Goal: Information Seeking & Learning: Learn about a topic

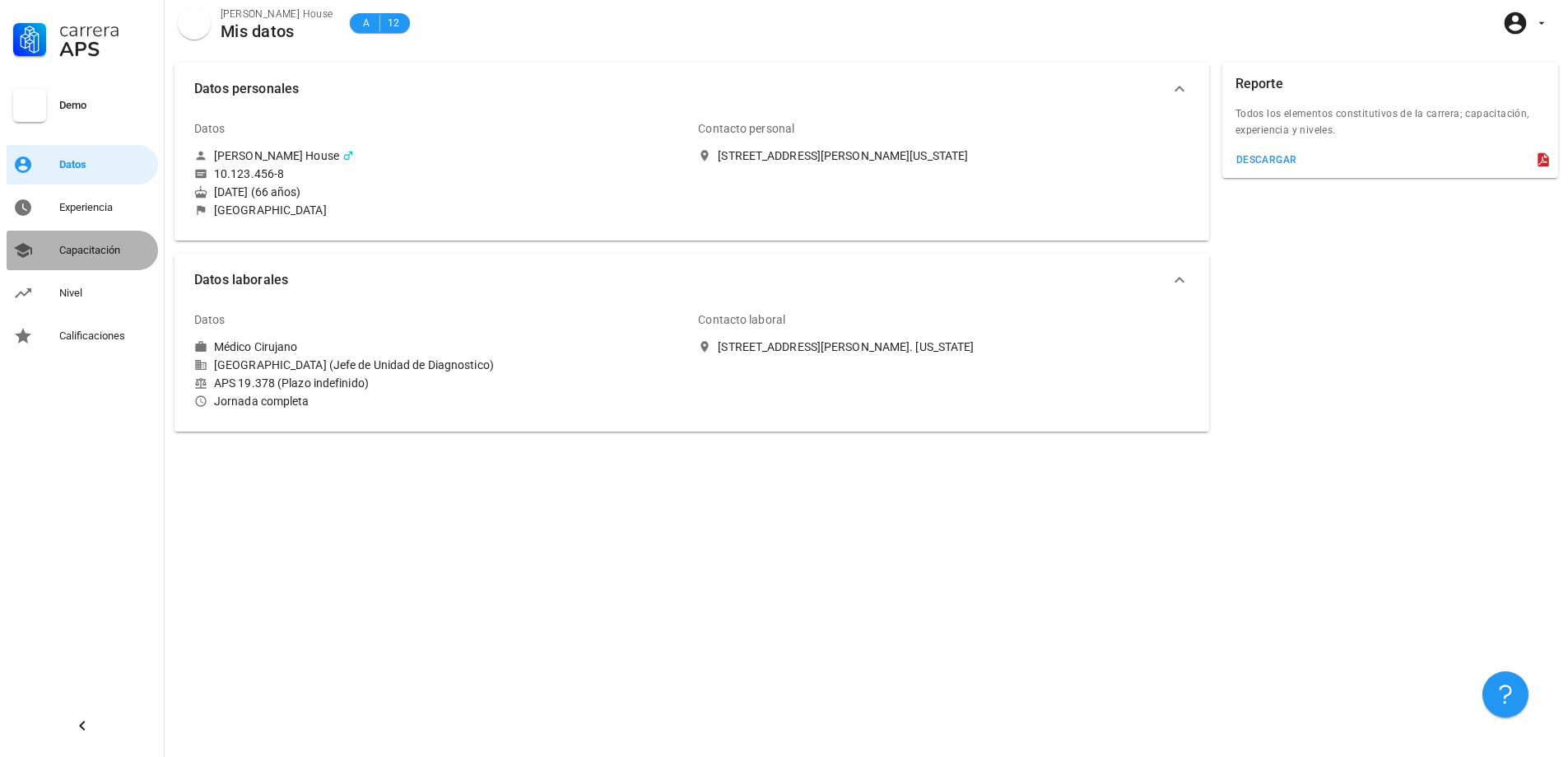
click at [85, 234] on link "Capacitación" at bounding box center [82, 250] width 152 height 39
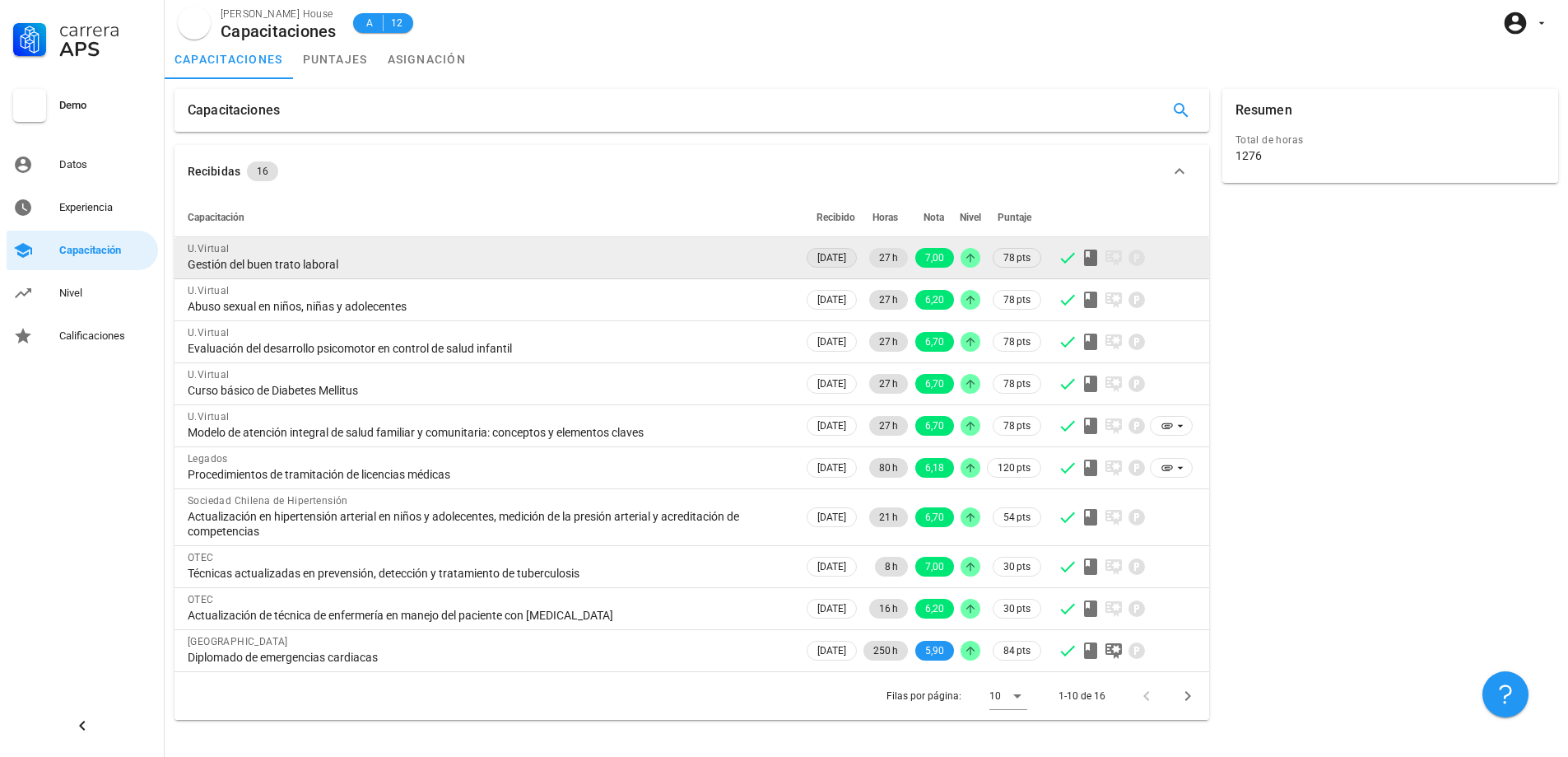
click at [830, 260] on span "17/08/2018" at bounding box center [831, 257] width 29 height 18
click at [885, 253] on span "27 h" at bounding box center [889, 258] width 19 height 20
click at [909, 258] on td "27 h" at bounding box center [886, 258] width 51 height 42
click at [1019, 261] on span "78 pts" at bounding box center [1016, 257] width 27 height 17
click at [965, 268] on td at bounding box center [971, 258] width 26 height 42
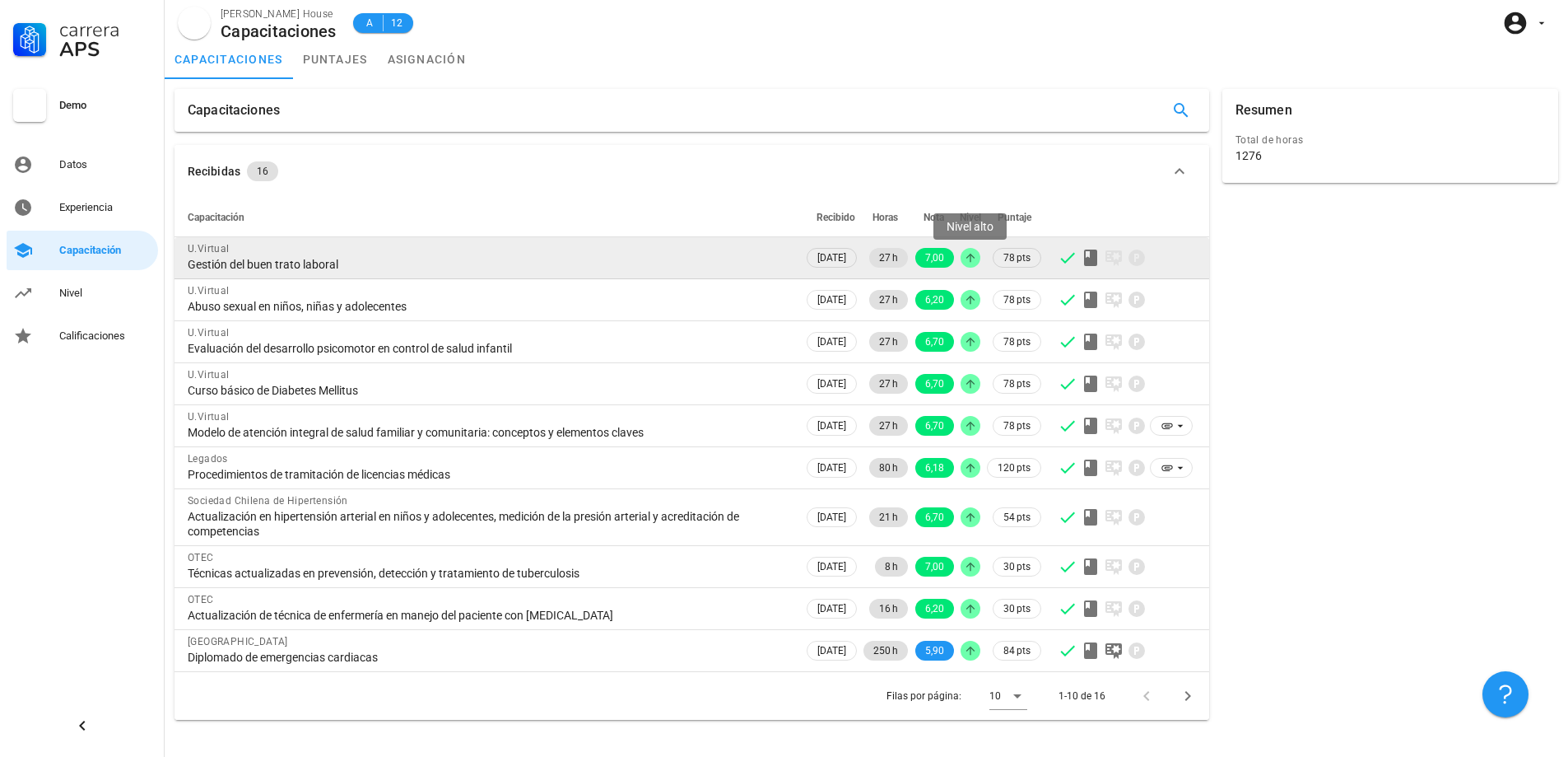
click at [973, 265] on div at bounding box center [970, 258] width 20 height 20
